Goal: Find specific page/section: Find specific page/section

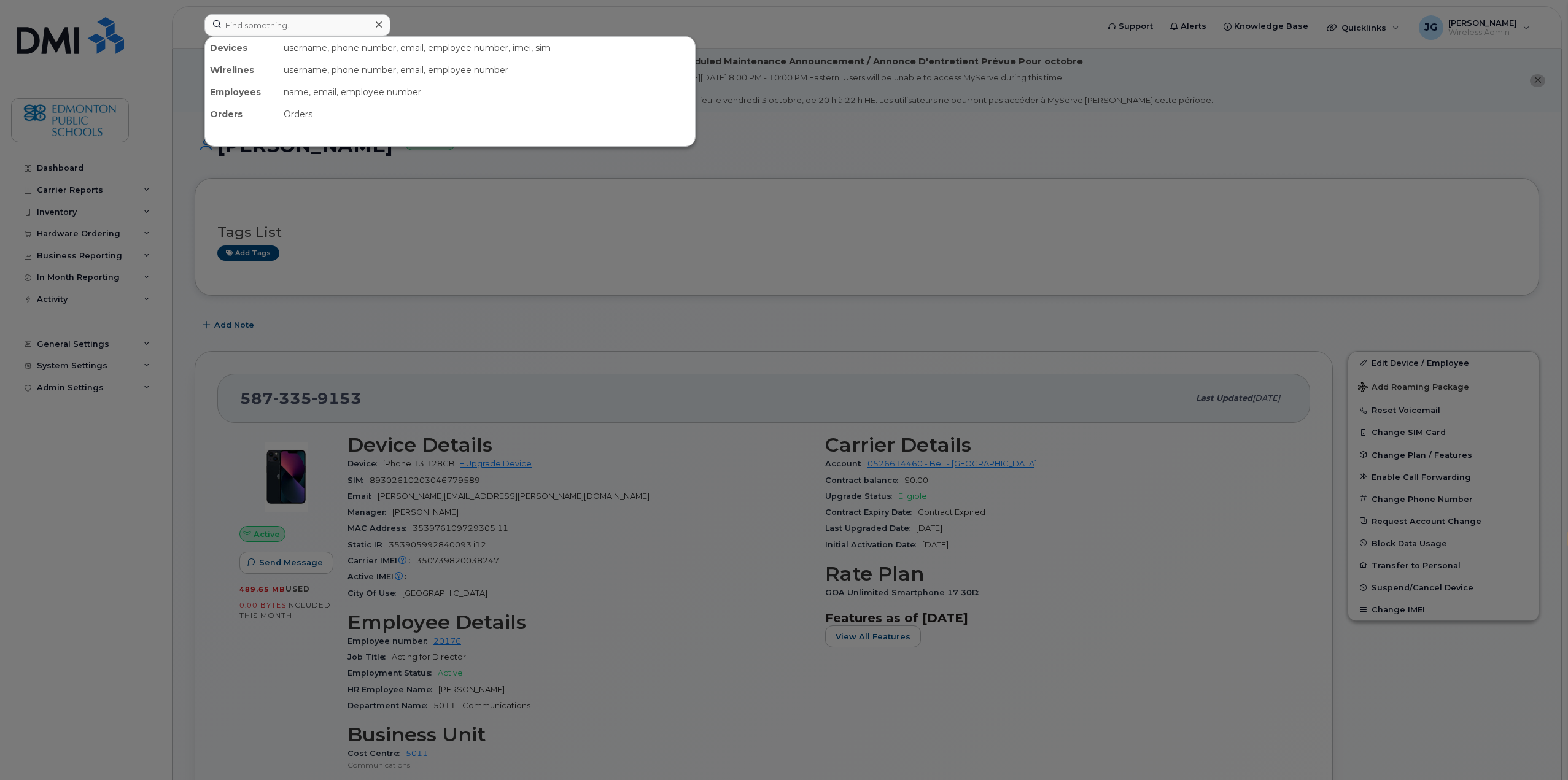
select select "en"
click at [257, 17] on input at bounding box center [297, 25] width 186 height 22
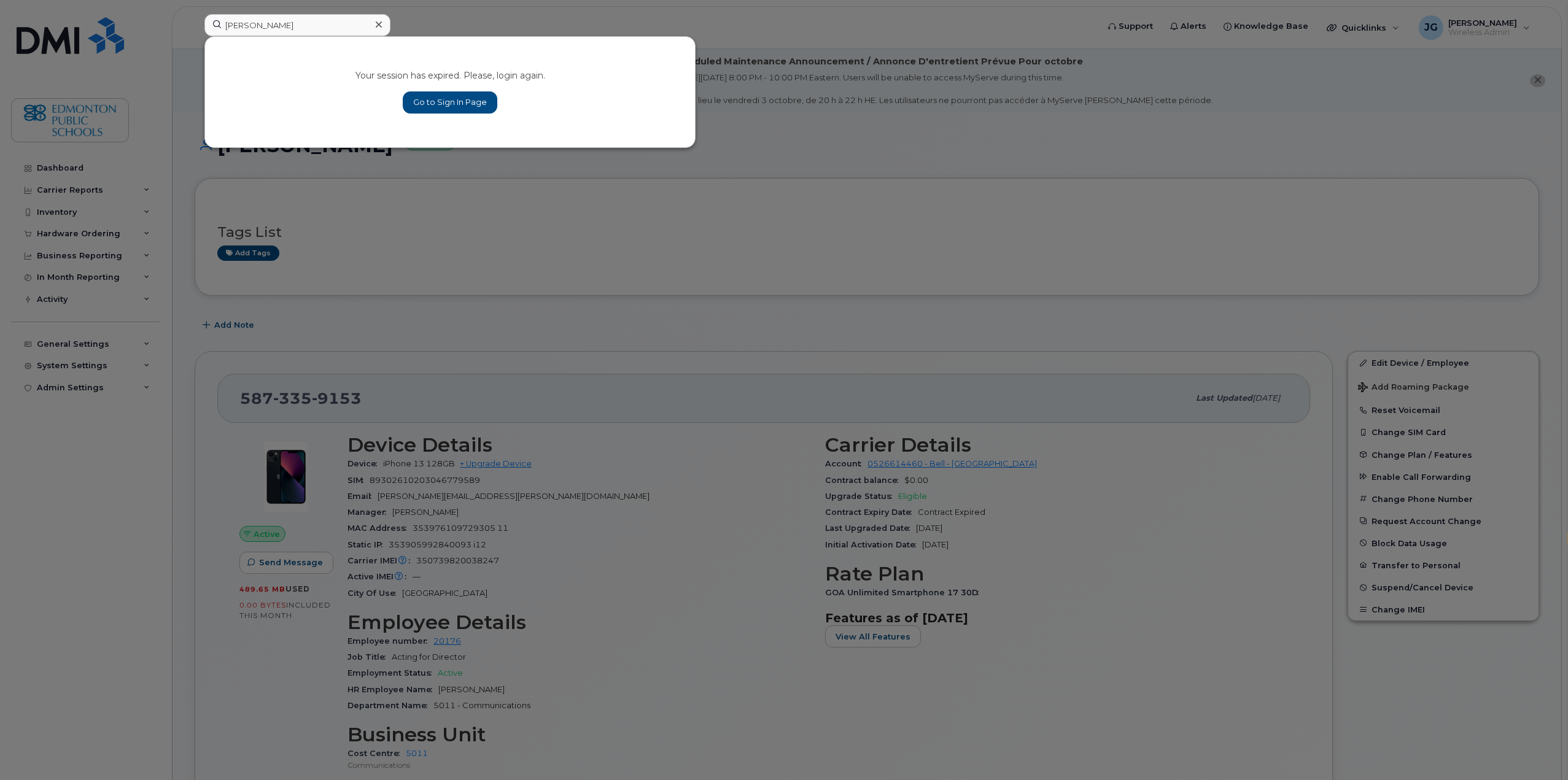
type input "christine si"
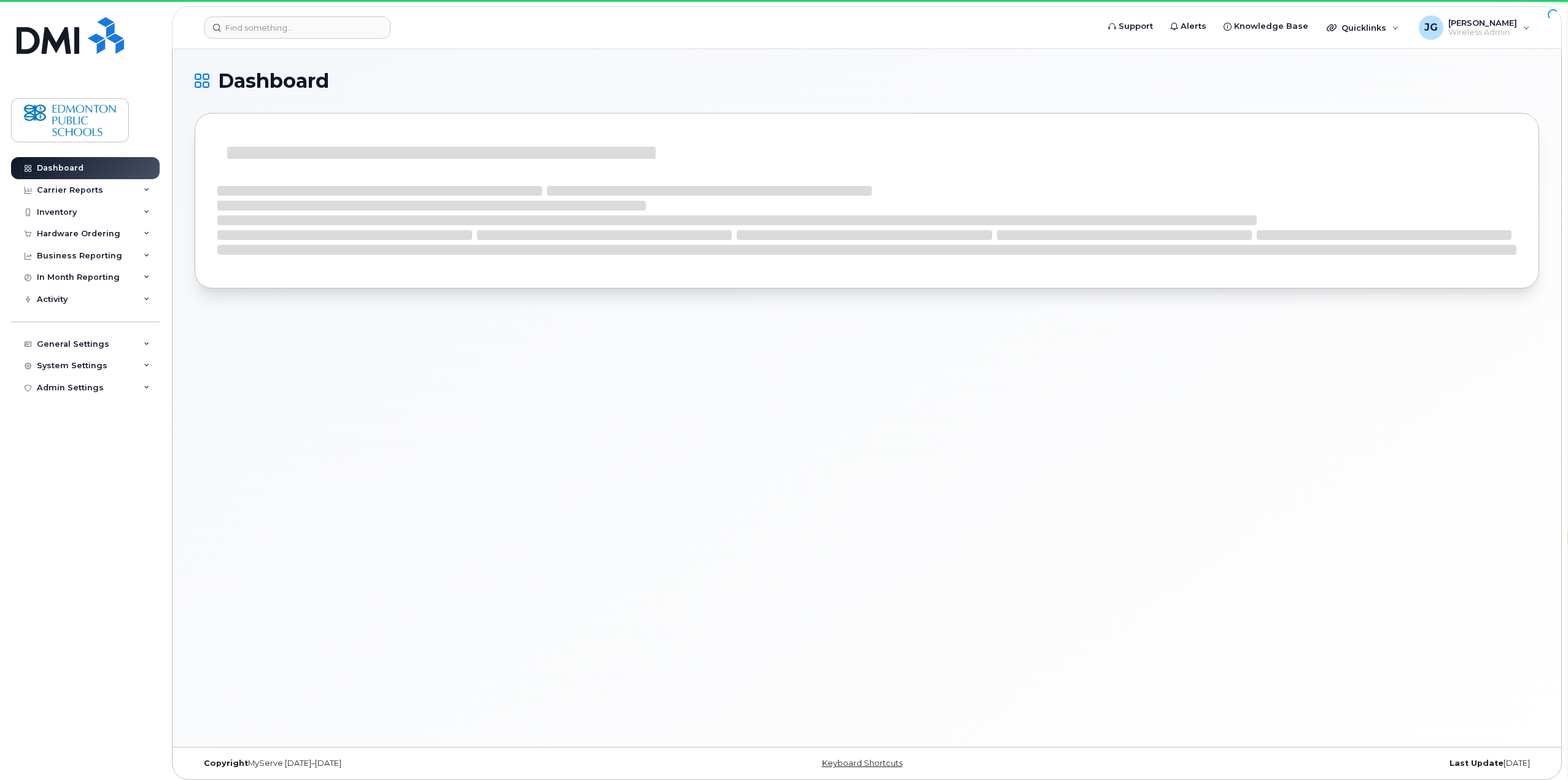
select select "en"
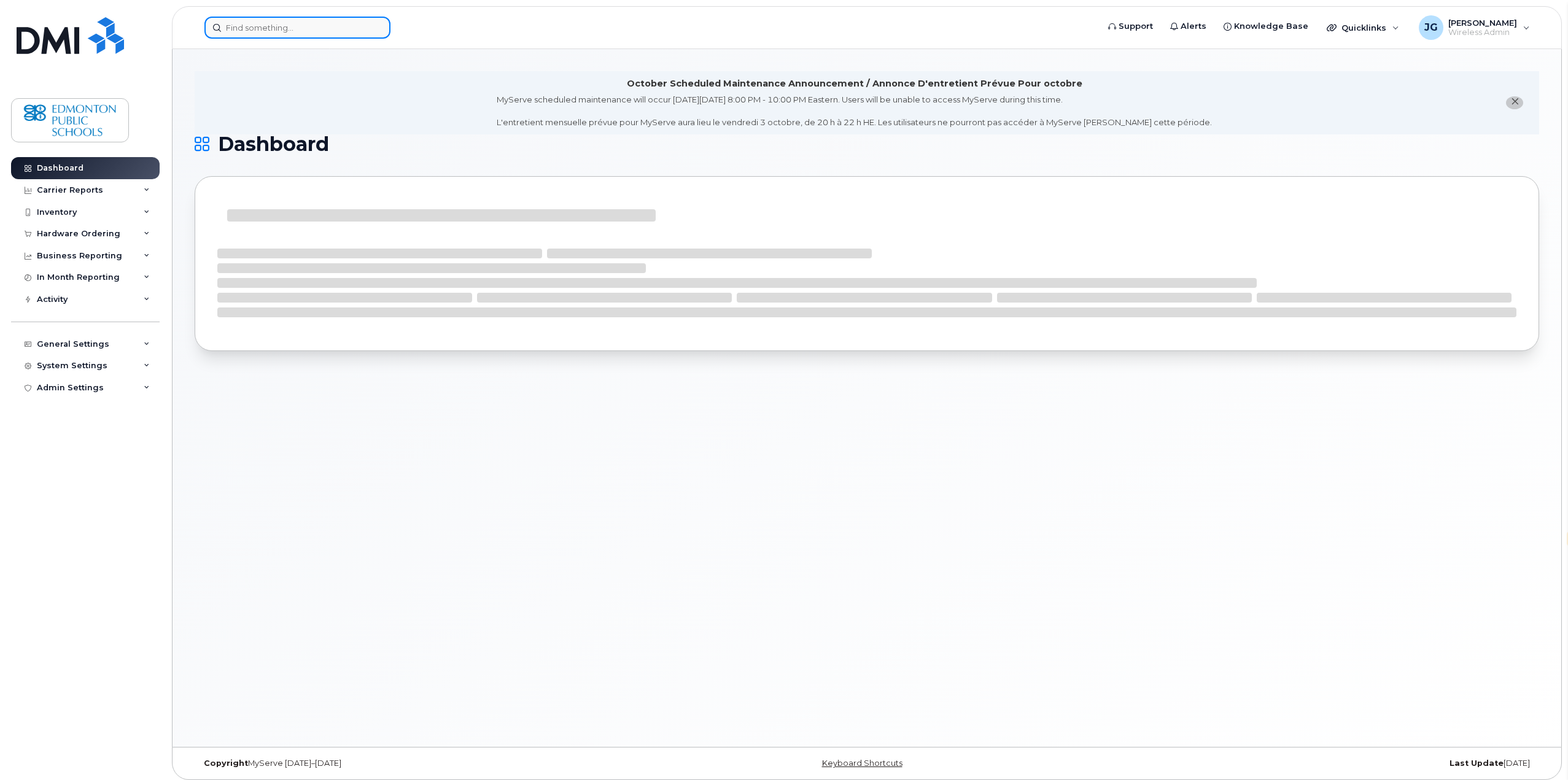
click at [292, 33] on input at bounding box center [297, 28] width 186 height 22
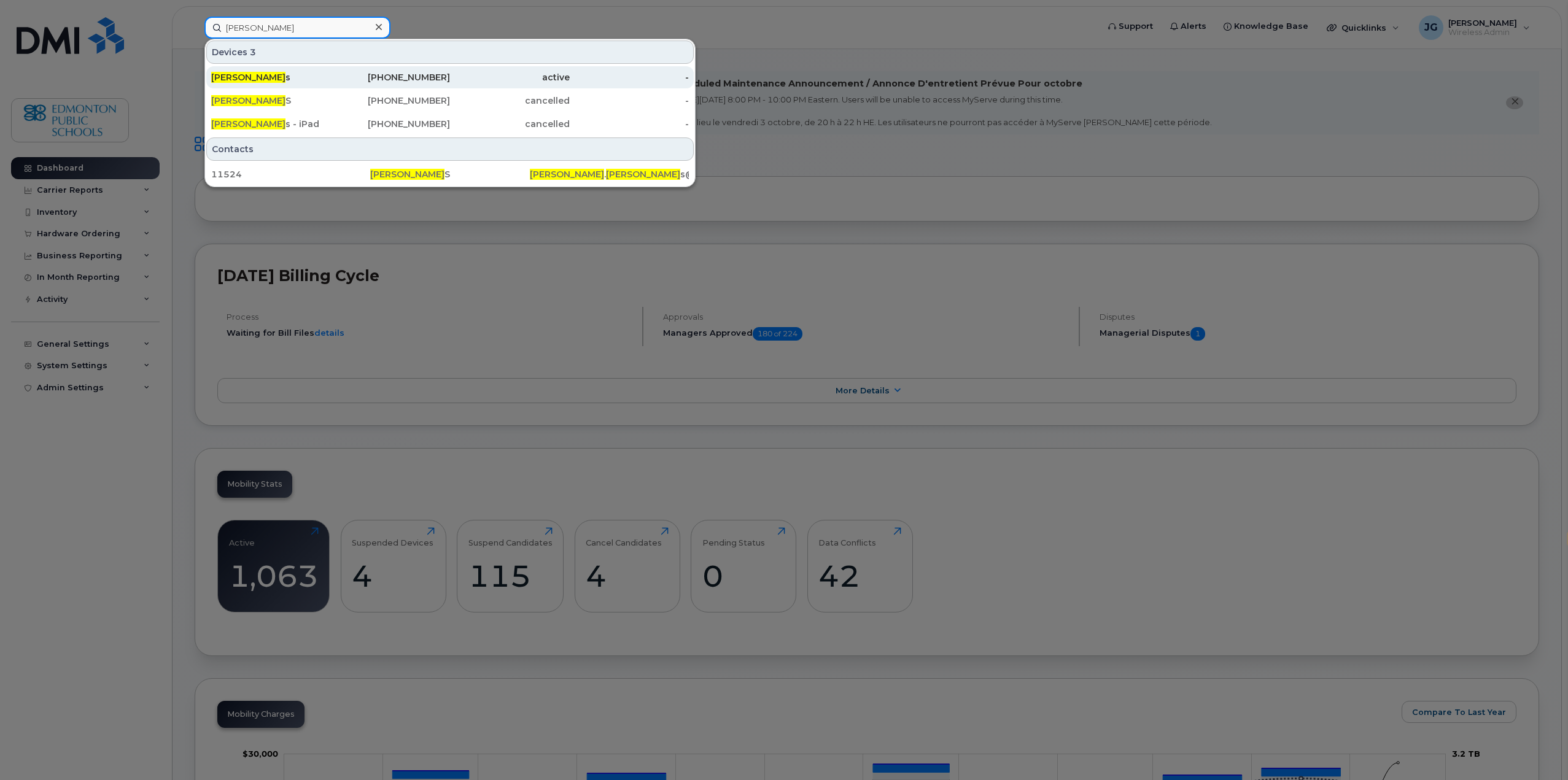
type input "christine simmon"
click at [269, 77] on span "Christine Simmon" at bounding box center [248, 77] width 74 height 11
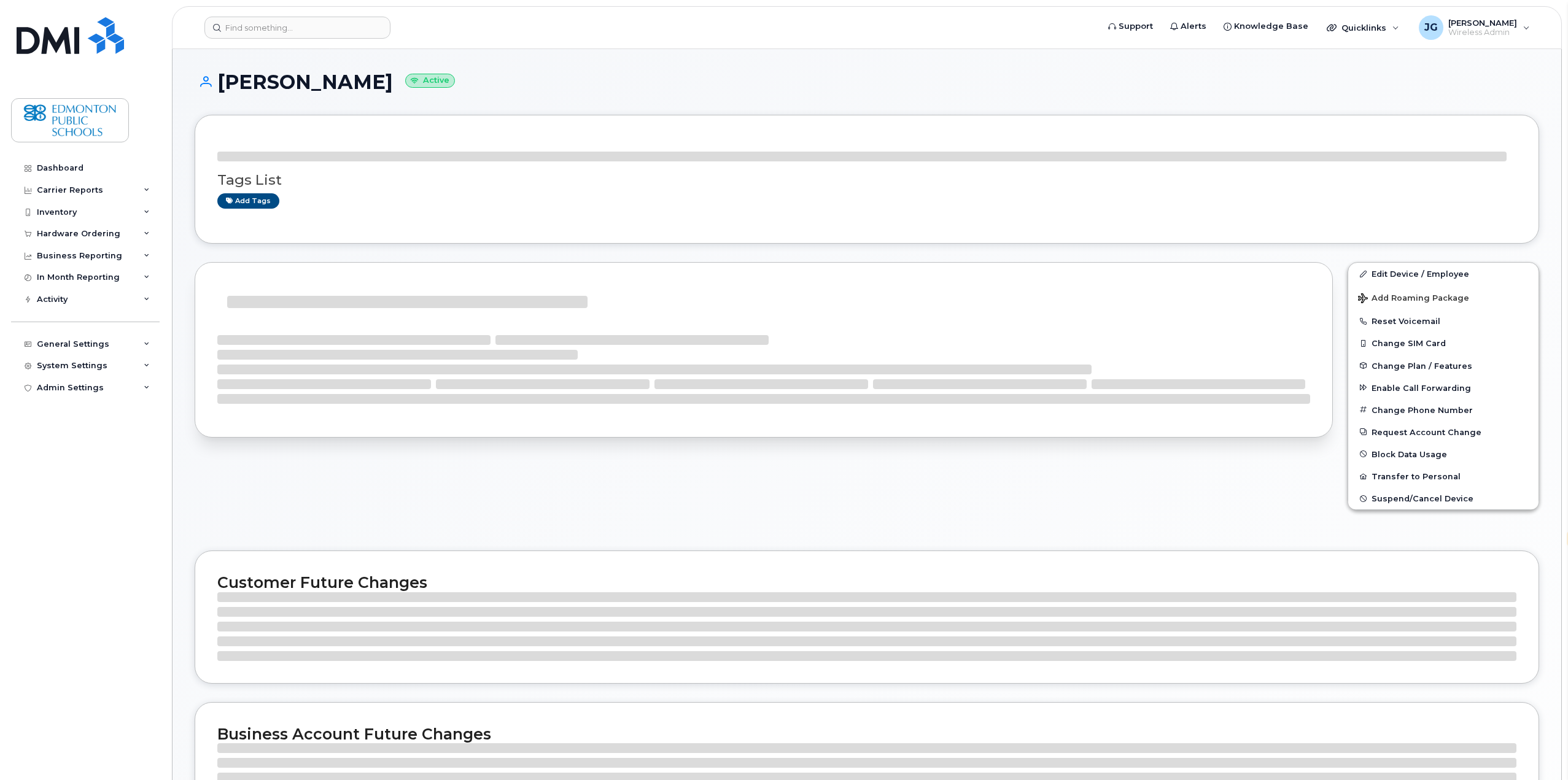
select select "en"
